Goal: Check status: Verify the current state of an ongoing process or item

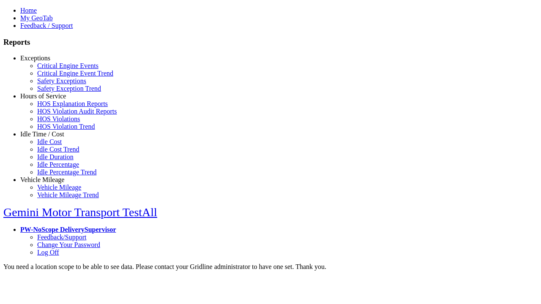
click at [49, 62] on link "Exceptions" at bounding box center [35, 58] width 30 height 7
click at [55, 85] on link "Safety Exceptions" at bounding box center [61, 80] width 49 height 7
select select "**"
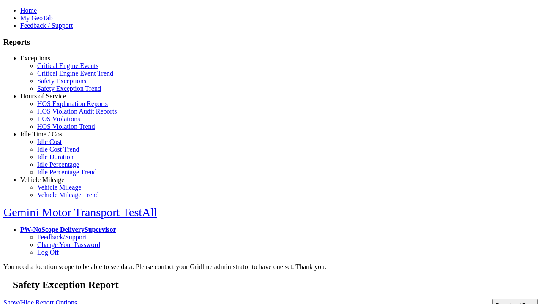
type input "**********"
